Goal: Task Accomplishment & Management: Use online tool/utility

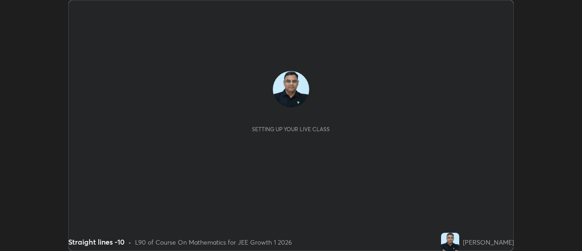
scroll to position [251, 582]
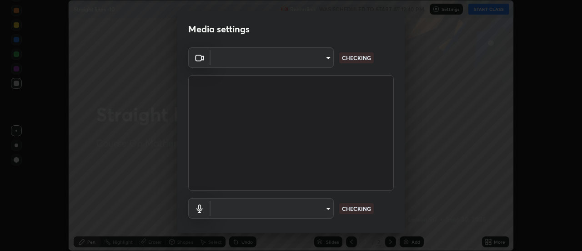
type input "c4401408a52d40c38515236f221603e9a854b9d3f030f2e841847d71f832acc5"
type input "default"
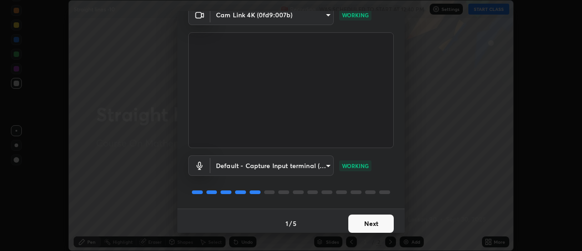
scroll to position [48, 0]
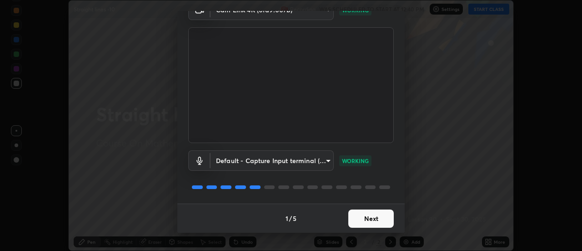
click at [379, 222] on button "Next" at bounding box center [370, 218] width 45 height 18
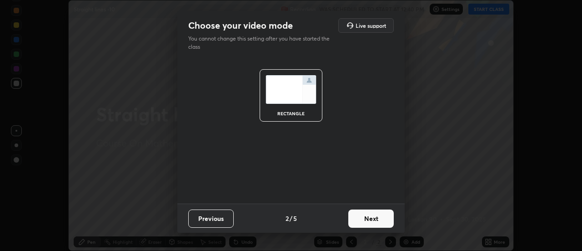
click at [381, 219] on button "Next" at bounding box center [370, 218] width 45 height 18
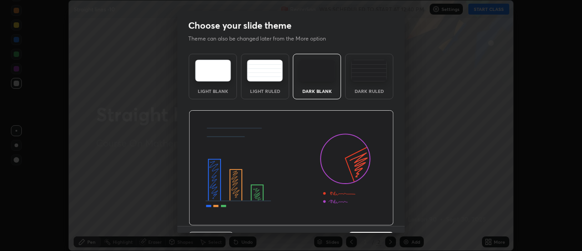
scroll to position [22, 0]
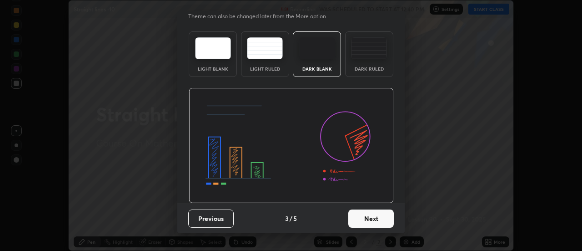
click at [376, 221] on button "Next" at bounding box center [370, 218] width 45 height 18
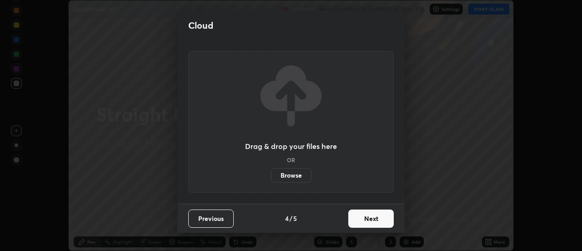
scroll to position [0, 0]
click at [385, 219] on button "Next" at bounding box center [370, 218] width 45 height 18
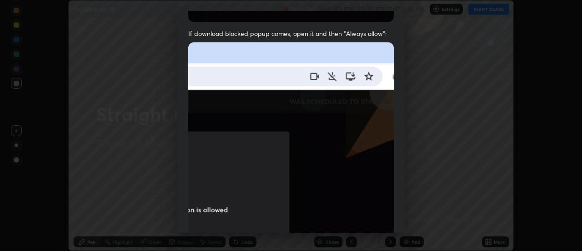
scroll to position [210, 0]
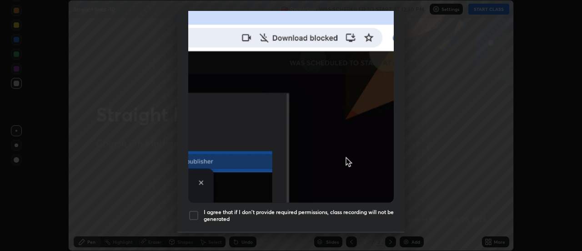
click at [194, 213] on div at bounding box center [193, 215] width 11 height 11
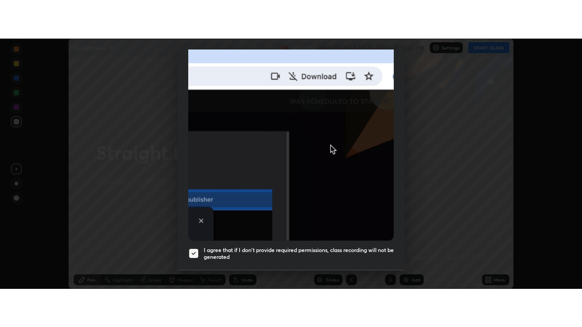
scroll to position [233, 0]
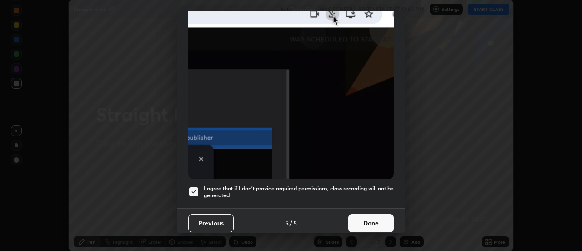
click at [382, 218] on button "Done" at bounding box center [370, 223] width 45 height 18
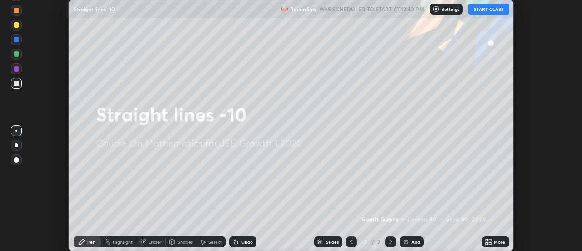
click at [416, 241] on div "Add" at bounding box center [415, 241] width 9 height 5
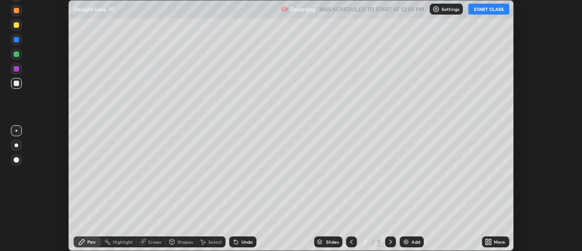
click at [490, 243] on icon at bounding box center [490, 243] width 2 height 2
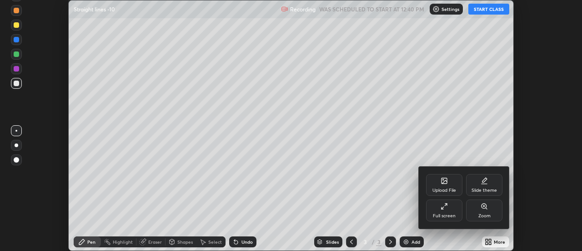
click at [448, 211] on div "Full screen" at bounding box center [444, 210] width 36 height 22
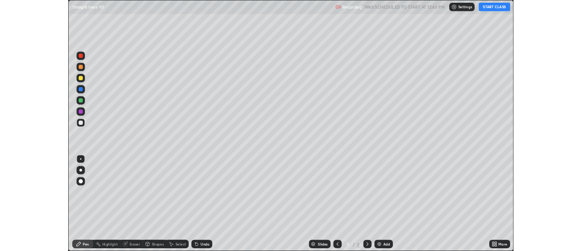
scroll to position [327, 582]
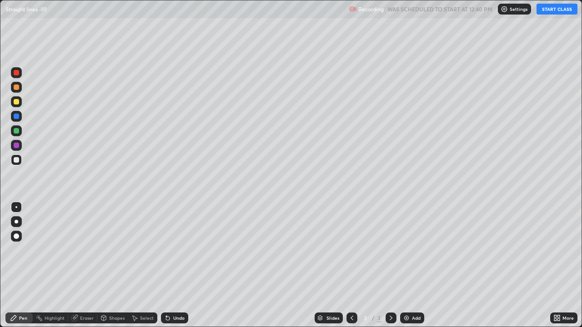
click at [546, 11] on button "START CLASS" at bounding box center [556, 9] width 41 height 11
click at [412, 250] on div "Add" at bounding box center [416, 318] width 9 height 5
click at [416, 250] on div "Add" at bounding box center [416, 318] width 9 height 5
click at [414, 250] on div "Add" at bounding box center [412, 318] width 24 height 11
click at [19, 117] on div at bounding box center [16, 116] width 5 height 5
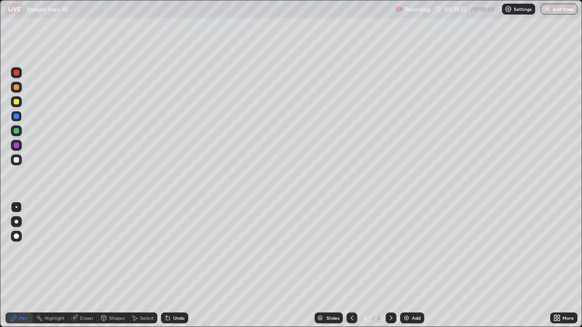
click at [16, 160] on div at bounding box center [16, 159] width 5 height 5
click at [182, 250] on div "Undo" at bounding box center [178, 318] width 11 height 5
click at [181, 250] on div "Undo" at bounding box center [174, 318] width 27 height 11
click at [180, 250] on div "Undo" at bounding box center [178, 318] width 11 height 5
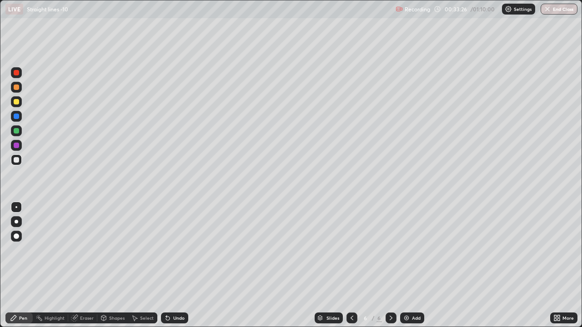
click at [180, 250] on div "Undo" at bounding box center [178, 318] width 11 height 5
click at [179, 250] on div "Undo" at bounding box center [178, 318] width 11 height 5
click at [180, 250] on div "Undo" at bounding box center [174, 318] width 27 height 11
click at [181, 250] on div "Undo" at bounding box center [174, 318] width 27 height 11
click at [181, 250] on div "Undo" at bounding box center [178, 318] width 11 height 5
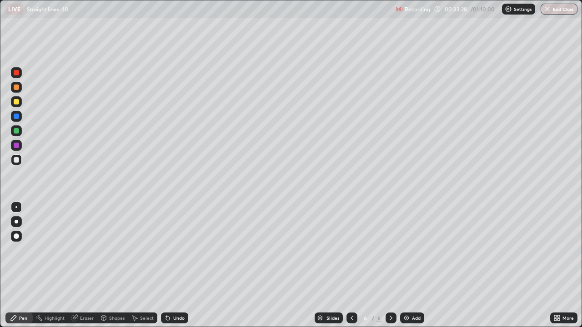
click at [183, 250] on div "Undo" at bounding box center [174, 318] width 27 height 11
click at [185, 250] on div "Undo" at bounding box center [174, 318] width 27 height 11
click at [186, 250] on div "Undo" at bounding box center [174, 318] width 27 height 11
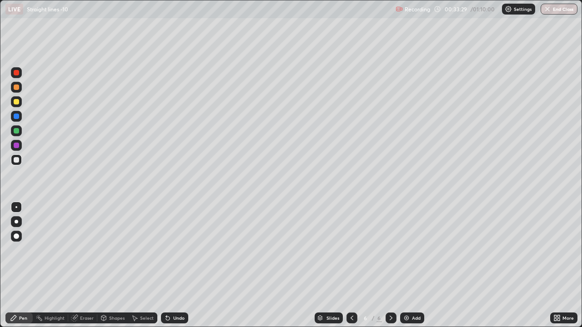
click at [187, 250] on div "Undo" at bounding box center [172, 318] width 31 height 18
click at [181, 250] on div "Undo" at bounding box center [174, 318] width 27 height 11
click at [183, 250] on div "Undo" at bounding box center [174, 318] width 27 height 11
click at [178, 250] on div "Undo" at bounding box center [178, 318] width 11 height 5
click at [180, 250] on div "Undo" at bounding box center [174, 318] width 27 height 11
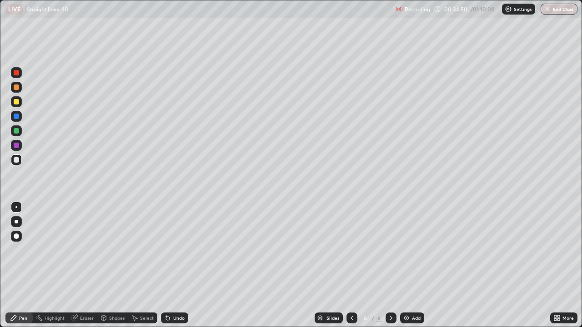
click at [179, 250] on div "Undo" at bounding box center [178, 318] width 11 height 5
click at [171, 250] on div "Undo" at bounding box center [174, 318] width 27 height 11
click at [175, 250] on div "Undo" at bounding box center [178, 318] width 11 height 5
click at [178, 250] on div "Undo" at bounding box center [178, 318] width 11 height 5
click at [182, 250] on div "Undo" at bounding box center [178, 318] width 11 height 5
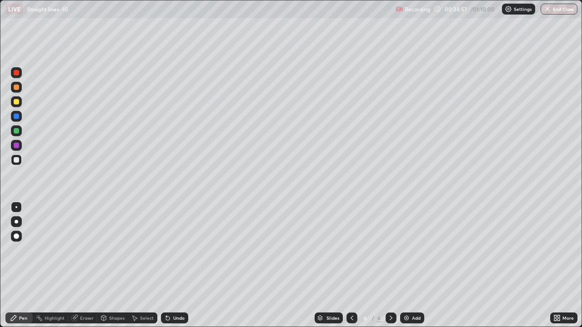
click at [182, 250] on div "Undo" at bounding box center [178, 318] width 11 height 5
click at [180, 250] on div "Undo" at bounding box center [178, 318] width 11 height 5
click at [178, 250] on div "Undo" at bounding box center [178, 318] width 11 height 5
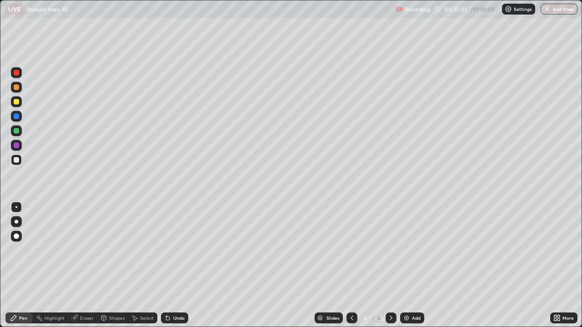
click at [177, 250] on div "Undo" at bounding box center [178, 318] width 11 height 5
click at [176, 250] on div "Undo" at bounding box center [178, 318] width 11 height 5
click at [177, 250] on div "Undo" at bounding box center [178, 318] width 11 height 5
click at [176, 250] on div "Undo" at bounding box center [178, 318] width 11 height 5
click at [175, 250] on div "Undo" at bounding box center [178, 318] width 11 height 5
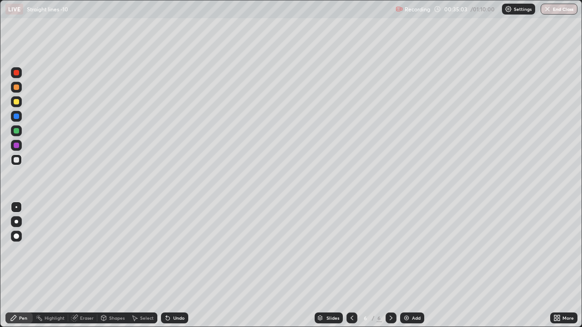
click at [175, 250] on div "Undo" at bounding box center [178, 318] width 11 height 5
click at [173, 250] on div "Undo" at bounding box center [178, 318] width 11 height 5
click at [174, 250] on div "Undo" at bounding box center [178, 318] width 11 height 5
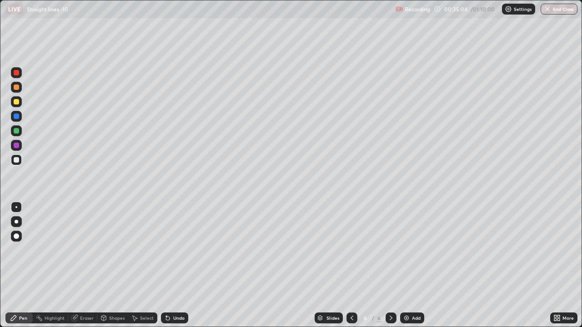
click at [174, 250] on div "Undo" at bounding box center [174, 318] width 27 height 11
click at [174, 250] on div "Undo" at bounding box center [178, 318] width 11 height 5
click at [174, 250] on div "Undo" at bounding box center [174, 318] width 27 height 11
click at [174, 250] on div "Undo" at bounding box center [178, 318] width 11 height 5
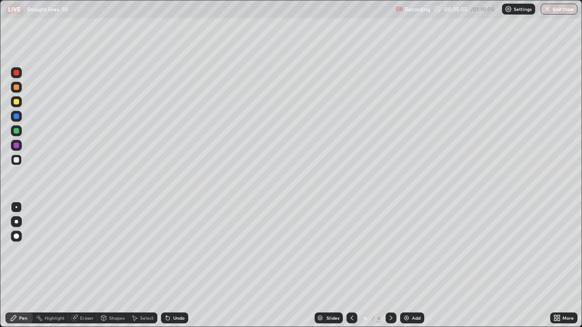
click at [174, 250] on div "Undo" at bounding box center [178, 318] width 11 height 5
click at [175, 250] on div "Undo" at bounding box center [178, 318] width 11 height 5
click at [174, 250] on div "Undo" at bounding box center [178, 318] width 11 height 5
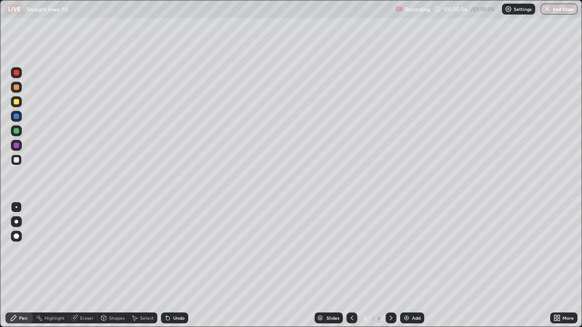
click at [174, 250] on div "Undo" at bounding box center [178, 318] width 11 height 5
click at [173, 250] on div "Undo" at bounding box center [178, 318] width 11 height 5
click at [175, 250] on div "Undo" at bounding box center [178, 318] width 11 height 5
click at [173, 250] on div "Undo" at bounding box center [178, 318] width 11 height 5
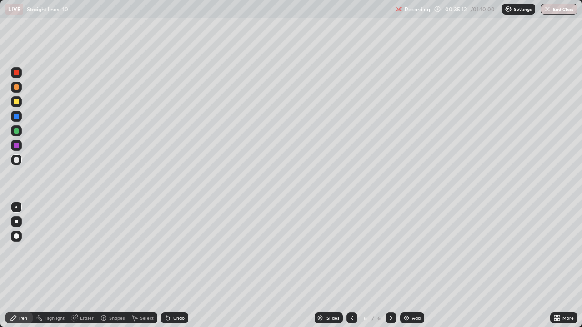
click at [174, 250] on div "Undo" at bounding box center [178, 318] width 11 height 5
click at [173, 250] on div "Undo" at bounding box center [178, 318] width 11 height 5
click at [174, 250] on div "Undo" at bounding box center [178, 318] width 11 height 5
click at [149, 250] on div "Select" at bounding box center [142, 318] width 29 height 11
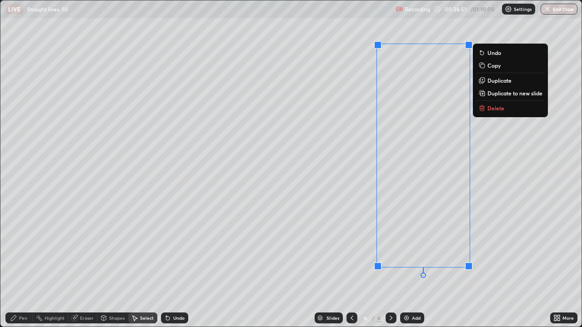
click at [498, 108] on p "Delete" at bounding box center [495, 108] width 17 height 7
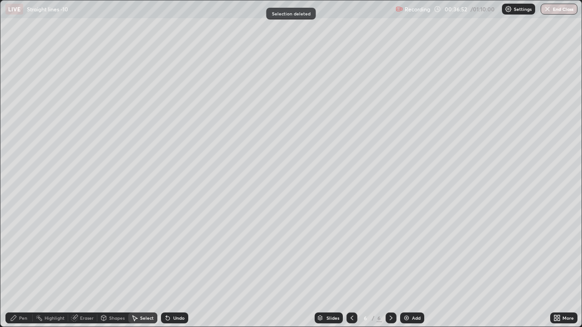
click at [28, 250] on div "Pen" at bounding box center [18, 318] width 27 height 11
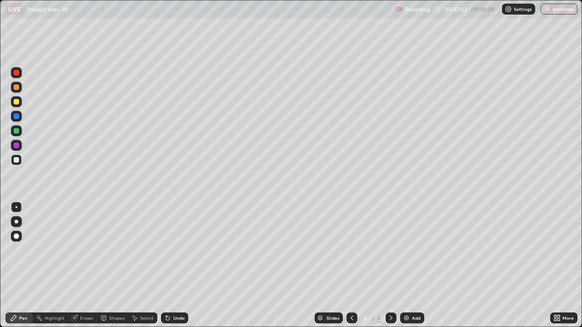
click at [416, 250] on div "Add" at bounding box center [416, 318] width 9 height 5
click at [351, 250] on icon at bounding box center [351, 318] width 7 height 7
click at [394, 250] on div at bounding box center [391, 318] width 11 height 11
click at [409, 250] on div "Add" at bounding box center [412, 318] width 24 height 11
click at [413, 250] on div "Add" at bounding box center [416, 318] width 9 height 5
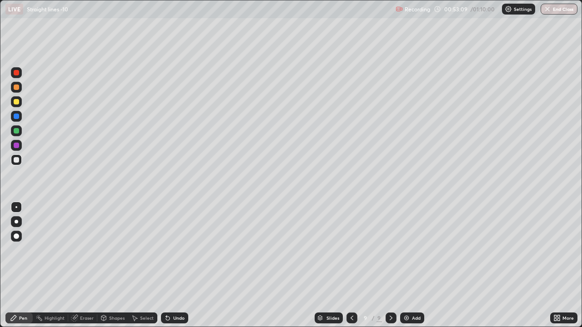
click at [19, 87] on div at bounding box center [16, 87] width 5 height 5
click at [17, 161] on div at bounding box center [16, 159] width 5 height 5
click at [179, 250] on div "Undo" at bounding box center [178, 318] width 11 height 5
click at [412, 250] on div "Add" at bounding box center [416, 318] width 9 height 5
click at [91, 250] on div "Eraser" at bounding box center [87, 318] width 14 height 5
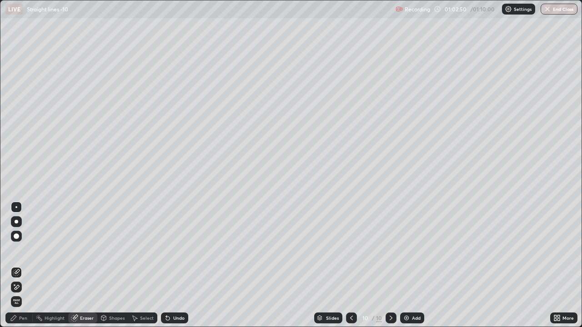
click at [25, 250] on div "Pen" at bounding box center [23, 318] width 8 height 5
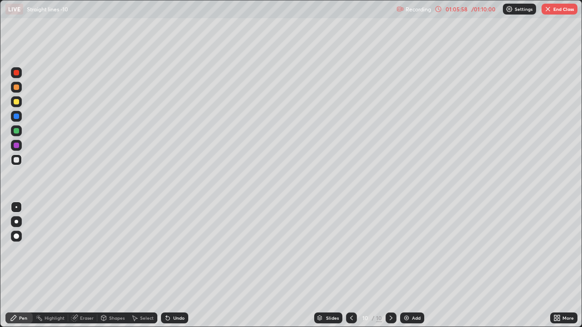
click at [408, 250] on img at bounding box center [406, 318] width 7 height 7
click at [558, 8] on button "End Class" at bounding box center [560, 9] width 36 height 11
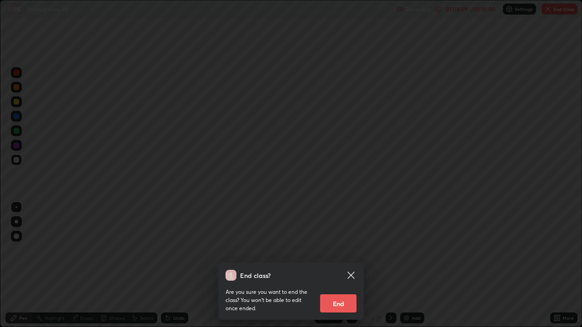
click at [346, 250] on button "End" at bounding box center [338, 304] width 36 height 18
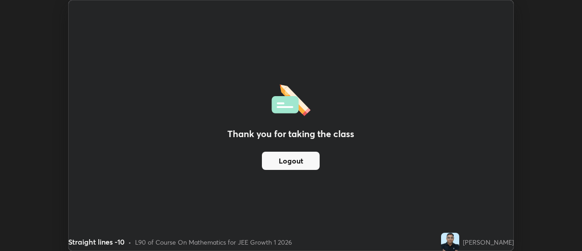
scroll to position [45216, 44884]
